Goal: Task Accomplishment & Management: Use online tool/utility

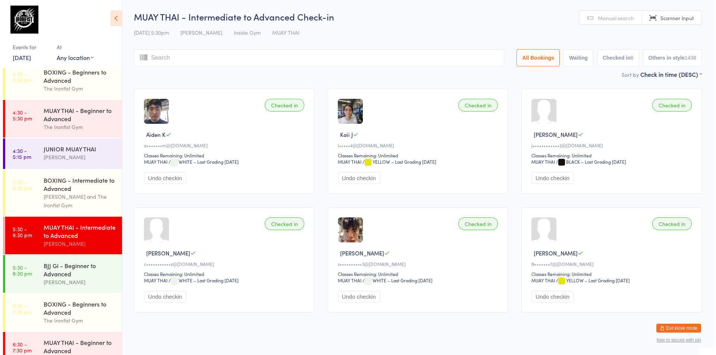
scroll to position [136, 0]
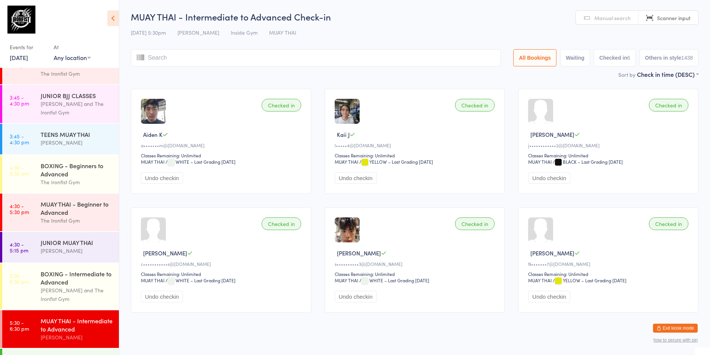
click at [18, 51] on div "Events for" at bounding box center [28, 47] width 37 height 12
click at [28, 59] on link "[DATE]" at bounding box center [19, 57] width 18 height 8
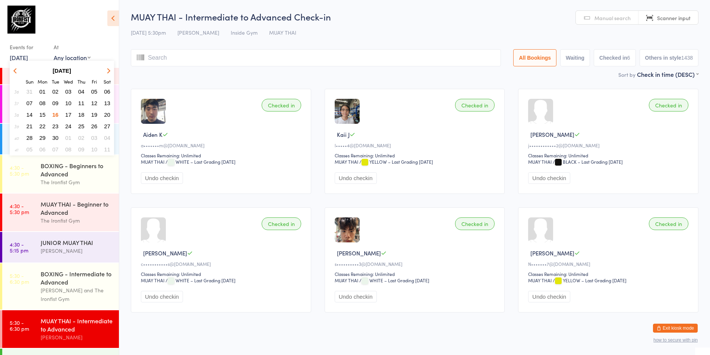
click at [69, 112] on span "17" at bounding box center [68, 114] width 6 height 6
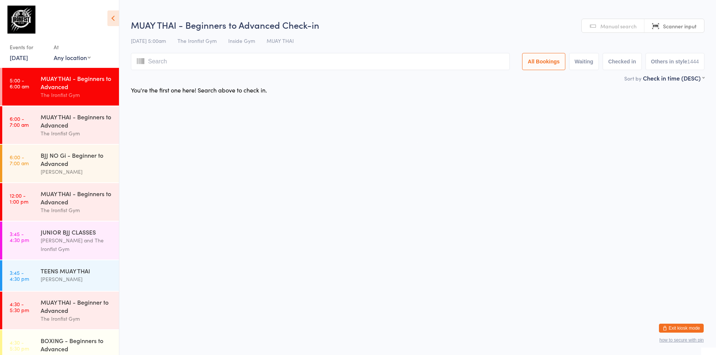
click at [41, 76] on div "MUAY THAI - Beginners to Advanced" at bounding box center [77, 82] width 72 height 16
type input "0752"
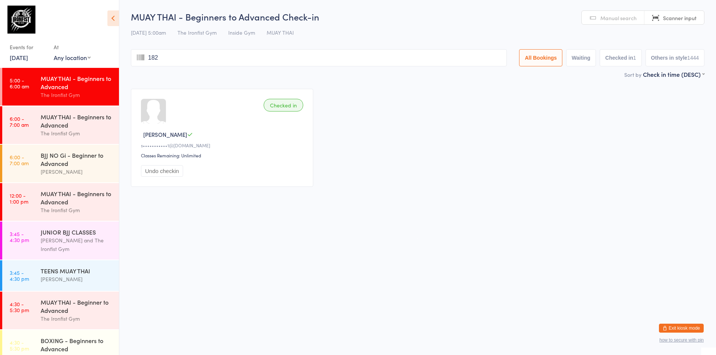
type input "1822"
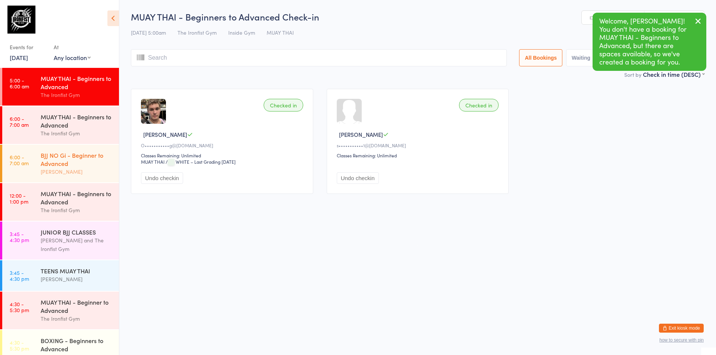
click at [49, 162] on div "BJJ NO Gi - Beginner to Advanced" at bounding box center [77, 159] width 72 height 16
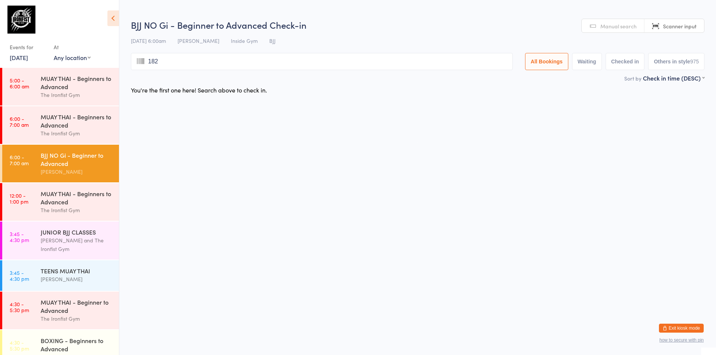
type input "1822"
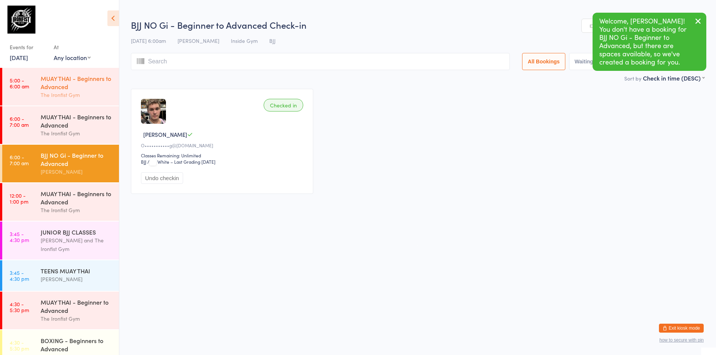
click at [82, 97] on div "The Ironfist Gym" at bounding box center [77, 95] width 72 height 9
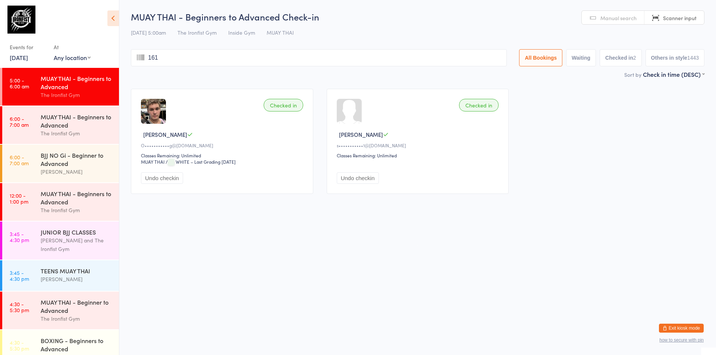
type input "1613"
